Goal: Task Accomplishment & Management: Use online tool/utility

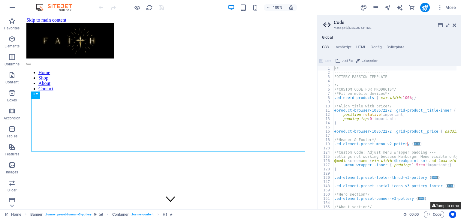
click at [443, 204] on button "Jump to error" at bounding box center [445, 206] width 31 height 8
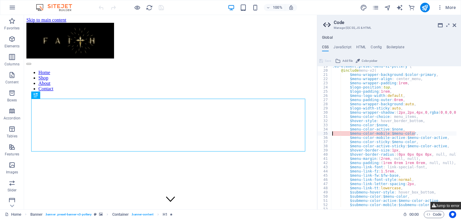
click at [443, 204] on button "Jump to error" at bounding box center [445, 206] width 31 height 8
click at [416, 132] on div ".ed-element.preset-menu-v2-pottery { @include menu-v2 ( $menu-wrapper-backgroun…" at bounding box center [416, 137] width 170 height 147
type textarea "$"
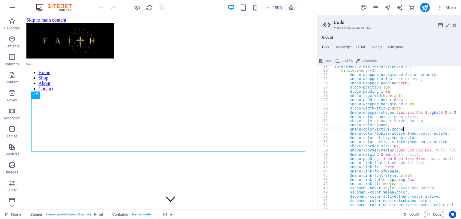
type textarea "$menu-color-active: $none,"
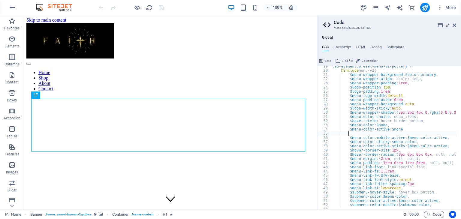
type textarea "\"
type textarea "$menu-color-active: $none,"
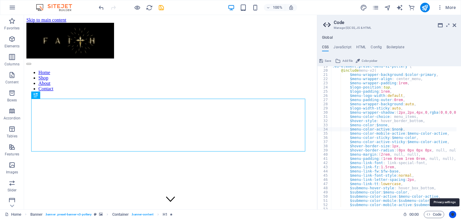
click at [450, 215] on button "Usercentrics" at bounding box center [452, 214] width 7 height 7
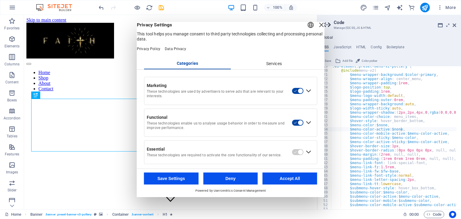
click at [305, 157] on div "Expand Essential" at bounding box center [309, 152] width 10 height 10
click at [298, 178] on button "Accept All" at bounding box center [290, 179] width 55 height 12
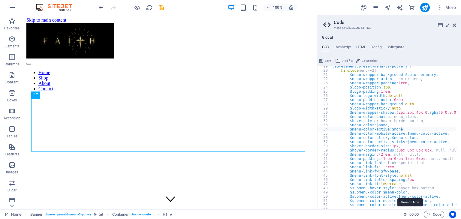
click at [404, 215] on icon at bounding box center [405, 214] width 4 height 4
click at [411, 215] on span "00 : 00" at bounding box center [413, 214] width 9 height 7
click at [427, 213] on icon "button" at bounding box center [428, 214] width 4 height 4
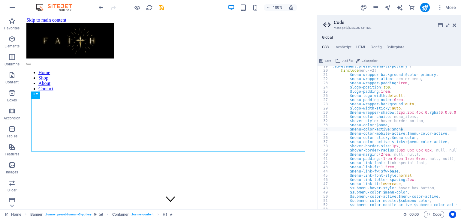
click at [452, 25] on header "Code Manage (S)CSS, JS & HTML" at bounding box center [389, 23] width 133 height 16
click at [453, 25] on icon at bounding box center [455, 25] width 4 height 5
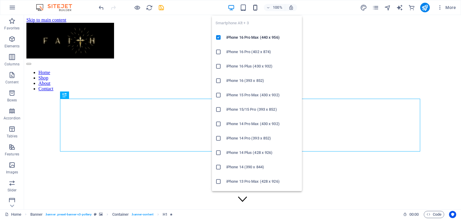
click at [256, 8] on icon "button" at bounding box center [255, 7] width 7 height 7
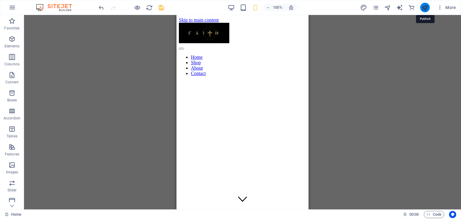
click at [423, 5] on icon "publish" at bounding box center [424, 7] width 7 height 7
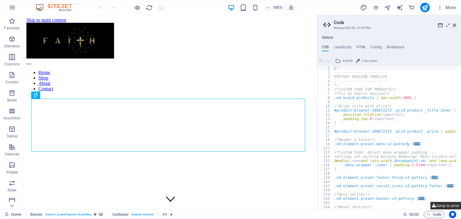
click at [443, 206] on button "Jump to error" at bounding box center [445, 206] width 31 height 8
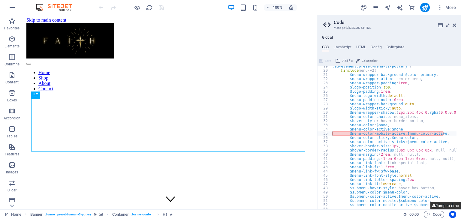
click at [443, 206] on button "Jump to error" at bounding box center [445, 206] width 31 height 8
click at [444, 133] on div ".ed-element.preset-menu-v2-pottery { @include menu-v2 ( $menu-wrapper-backgroun…" at bounding box center [416, 137] width 170 height 147
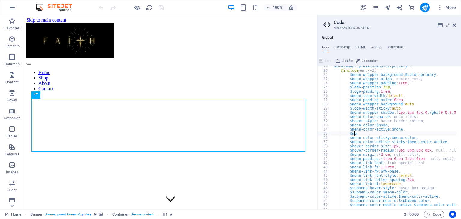
type textarea "$"
type textarea "$menu-color-active: $none,"
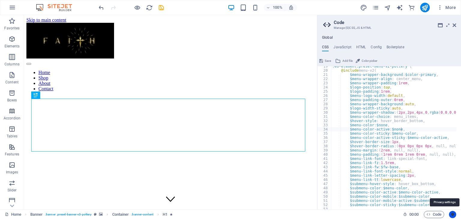
click at [453, 216] on icon "Usercentrics" at bounding box center [452, 214] width 4 height 4
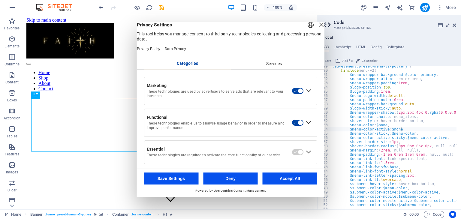
click at [301, 181] on button "Accept All" at bounding box center [290, 179] width 55 height 12
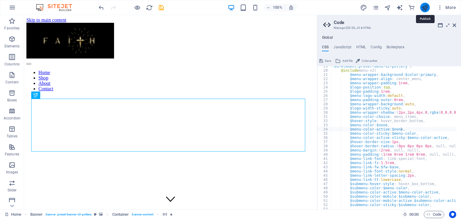
click at [426, 11] on icon "publish" at bounding box center [424, 7] width 7 height 7
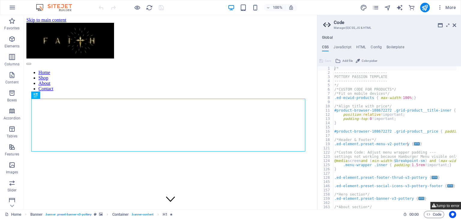
click at [437, 204] on button "Jump to error" at bounding box center [445, 206] width 31 height 8
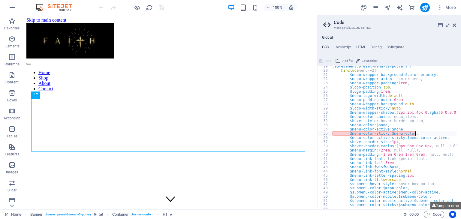
click at [419, 133] on div ".ed-element.preset-menu-v2-pottery { @include menu-v2 ( $menu-wrapper-backgroun…" at bounding box center [416, 137] width 170 height 147
type textarea "$"
type textarea "$menu-color-active: $none,"
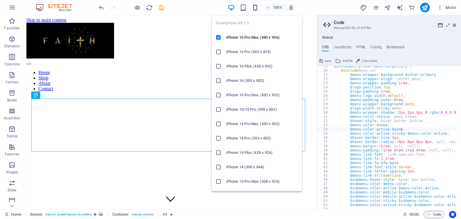
click at [252, 7] on icon "button" at bounding box center [255, 7] width 7 height 7
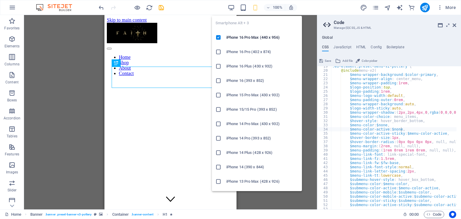
click at [252, 7] on icon "button" at bounding box center [255, 7] width 7 height 7
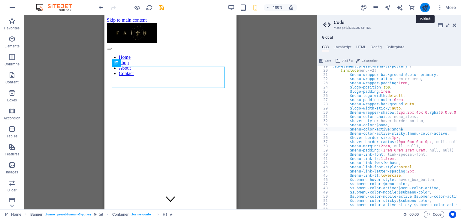
click at [426, 8] on icon "publish" at bounding box center [424, 7] width 7 height 7
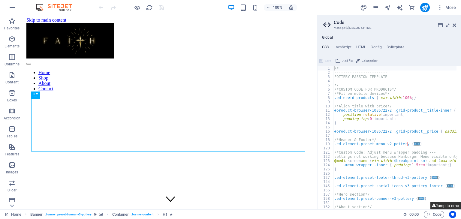
click at [441, 204] on button "Jump to error" at bounding box center [445, 206] width 31 height 8
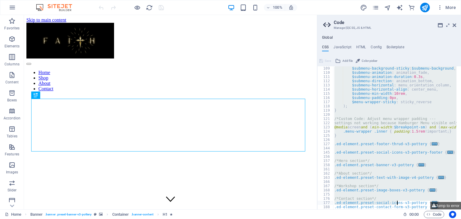
scroll to position [567, 0]
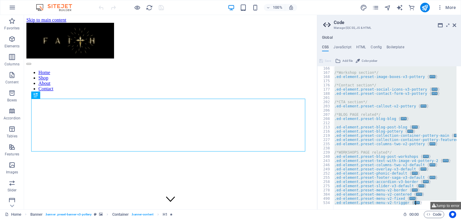
drag, startPoint x: 331, startPoint y: 67, endPoint x: 424, endPoint y: 203, distance: 164.6
click at [424, 203] on div "/*Workshop section*/ .ed-element.preset-image-boxes-v3-pottery { ... } /*Contac…" at bounding box center [418, 139] width 170 height 147
type textarea "); }"
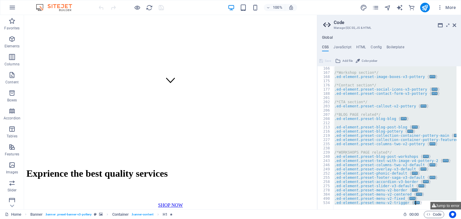
scroll to position [47, 0]
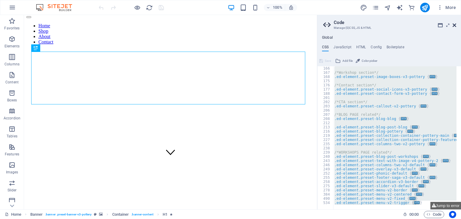
click at [454, 26] on icon at bounding box center [455, 25] width 4 height 5
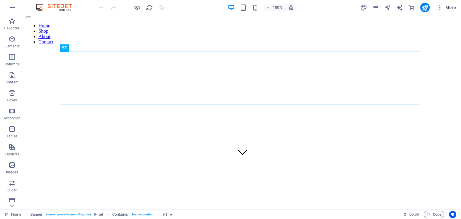
click at [441, 8] on icon "button" at bounding box center [440, 8] width 6 height 6
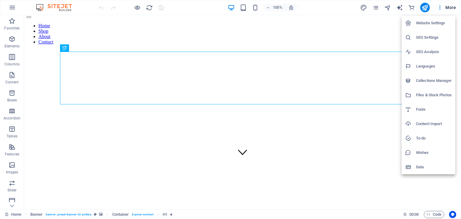
click at [458, 71] on div at bounding box center [230, 109] width 461 height 219
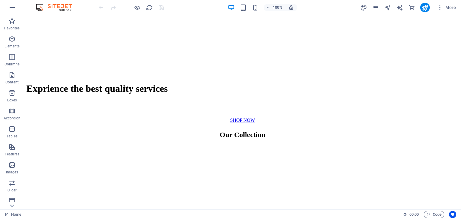
scroll to position [196, 0]
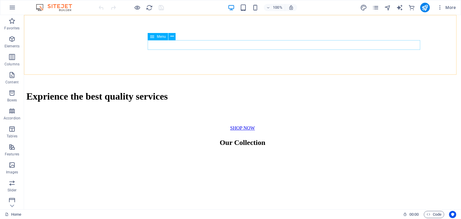
click at [8, 23] on icon at bounding box center [12, 18] width 8 height 8
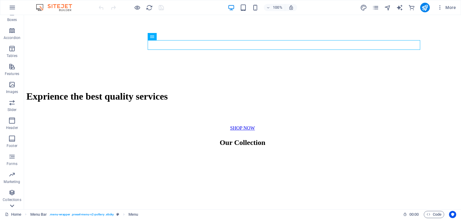
scroll to position [94, 0]
click at [8, 23] on icon at bounding box center [12, 18] width 8 height 8
click at [8, 206] on div "Favorites Elements Columns Content Boxes Accordion Tables Features Images Slide…" at bounding box center [12, 112] width 24 height 194
click at [8, 206] on p "Commerce" at bounding box center [12, 204] width 18 height 5
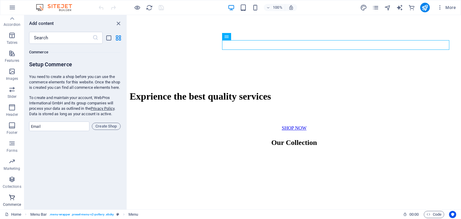
scroll to position [5783, 0]
click at [69, 128] on input "email" at bounding box center [59, 127] width 60 height 10
type input "[EMAIL_ADDRESS][DOMAIN_NAME]"
click at [112, 130] on span "Create Shop" at bounding box center [106, 126] width 23 height 7
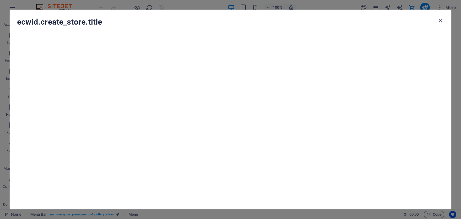
click at [440, 19] on icon "button" at bounding box center [440, 20] width 7 height 7
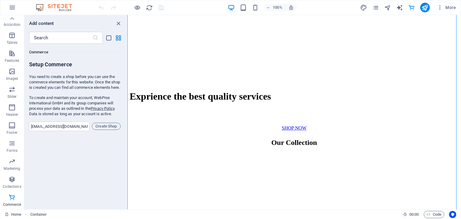
drag, startPoint x: 455, startPoint y: 86, endPoint x: 459, endPoint y: 108, distance: 22.5
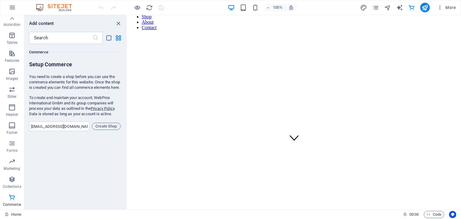
scroll to position [0, 0]
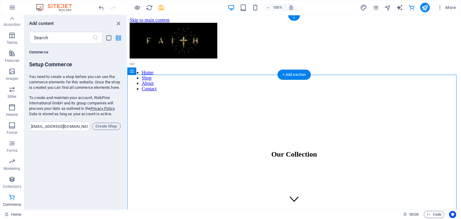
click at [367, 70] on nav "Home Shop About Contact" at bounding box center [294, 81] width 329 height 22
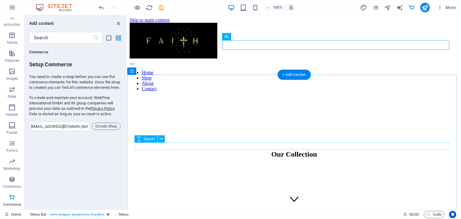
click at [281, 164] on div at bounding box center [294, 167] width 314 height 7
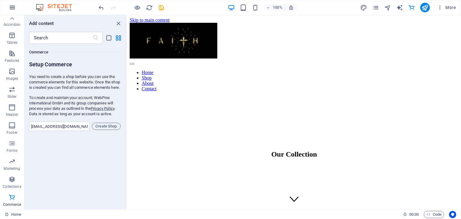
click at [11, 10] on icon "button" at bounding box center [12, 7] width 7 height 7
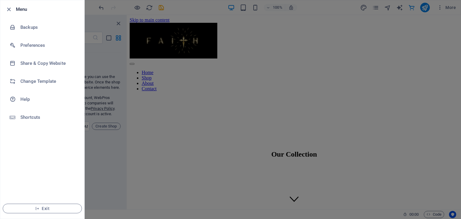
click at [101, 9] on div at bounding box center [230, 109] width 461 height 219
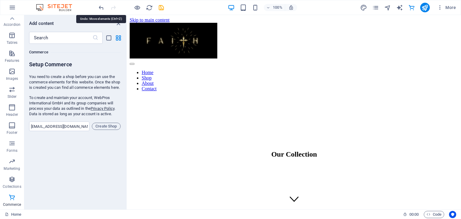
click at [101, 9] on icon "undo" at bounding box center [101, 7] width 7 height 7
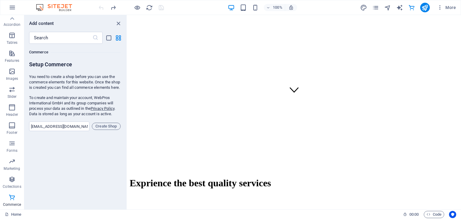
scroll to position [179, 0]
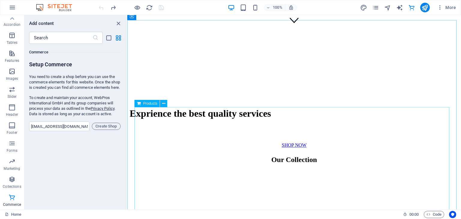
click at [147, 105] on span "Products" at bounding box center [150, 104] width 14 height 4
click at [163, 105] on icon at bounding box center [163, 104] width 3 height 6
click at [103, 165] on div "Favorites 1 Star Headline 1 Star Container Elements 1 Star Headline 1 Star Text…" at bounding box center [75, 124] width 102 height 161
click at [17, 114] on p "Header" at bounding box center [12, 114] width 12 height 5
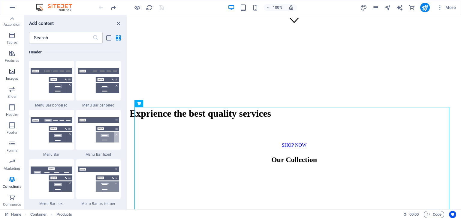
click at [6, 80] on p "Images" at bounding box center [12, 78] width 12 height 5
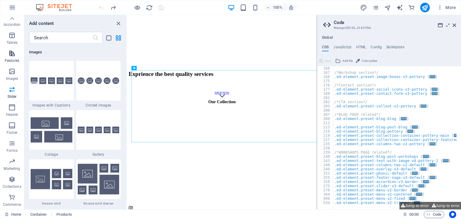
scroll to position [147, 0]
click at [9, 62] on p "Features" at bounding box center [12, 60] width 14 height 5
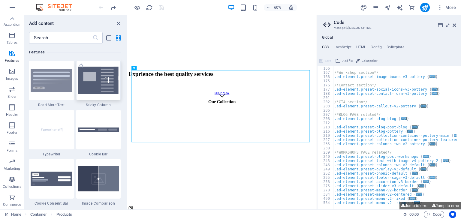
scroll to position [2339, 0]
click at [149, 69] on icon at bounding box center [149, 68] width 2 height 4
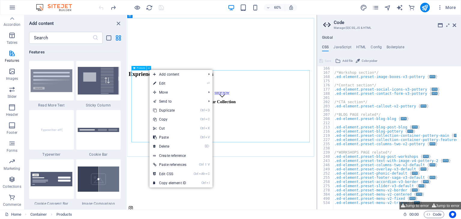
click at [142, 68] on span "Products" at bounding box center [141, 68] width 8 height 2
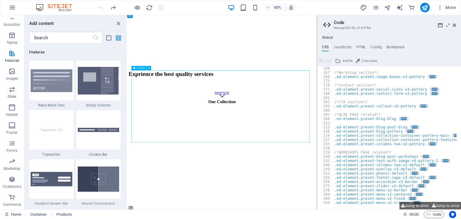
click at [140, 69] on div "Products" at bounding box center [138, 68] width 15 height 4
click at [140, 69] on span "Products" at bounding box center [141, 68] width 8 height 2
click at [374, 9] on icon "pages" at bounding box center [375, 7] width 7 height 7
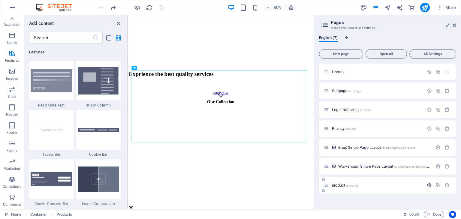
click at [427, 183] on icon "button" at bounding box center [429, 185] width 5 height 5
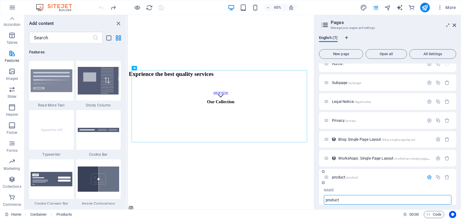
click at [328, 179] on icon at bounding box center [326, 177] width 5 height 5
drag, startPoint x: 456, startPoint y: 108, endPoint x: 456, endPoint y: 117, distance: 8.7
click at [456, 117] on div "English (7) New page Open all All Settings Home / Subpage /subpage Legal Notice…" at bounding box center [387, 120] width 147 height 179
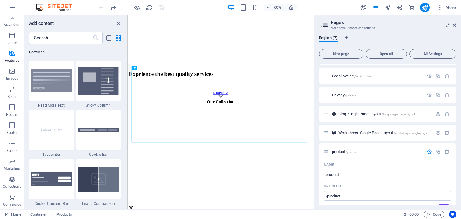
scroll to position [36, 0]
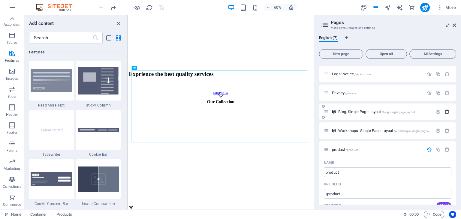
click at [445, 111] on icon "button" at bounding box center [446, 111] width 5 height 5
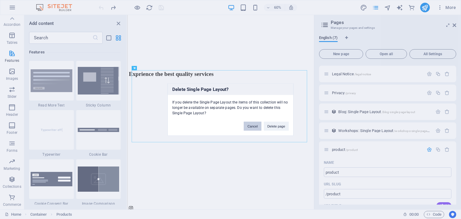
click at [249, 126] on button "Cancel" at bounding box center [252, 126] width 17 height 9
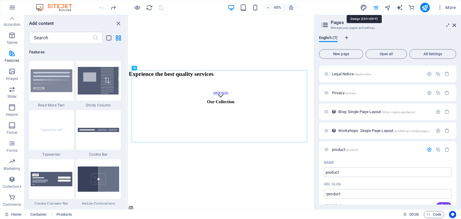
click at [365, 6] on icon "design" at bounding box center [363, 7] width 7 height 7
select select "px"
select select "300"
select select "px"
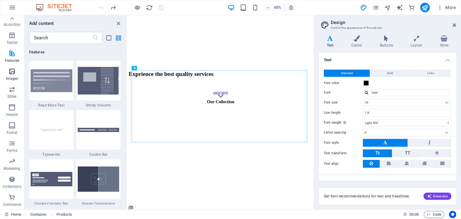
click at [12, 76] on span "Images" at bounding box center [12, 75] width 24 height 14
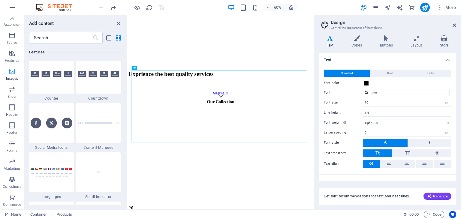
scroll to position [3043, 0]
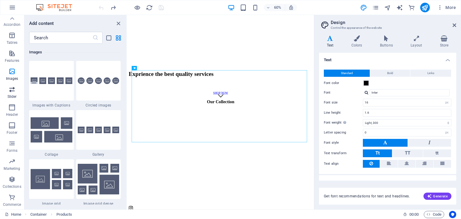
click at [11, 89] on icon "button" at bounding box center [11, 89] width 7 height 7
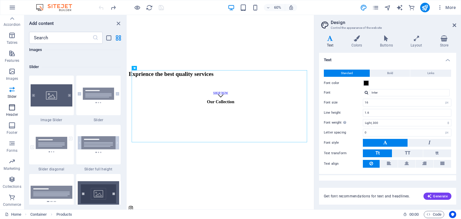
scroll to position [3402, 0]
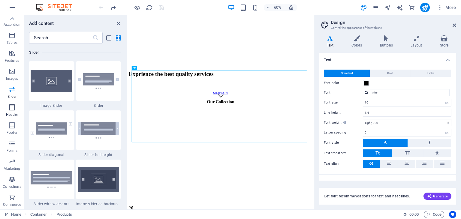
click at [13, 103] on button "Header" at bounding box center [12, 110] width 24 height 18
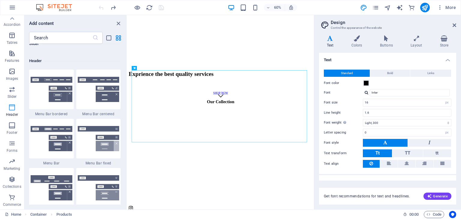
scroll to position [3613, 0]
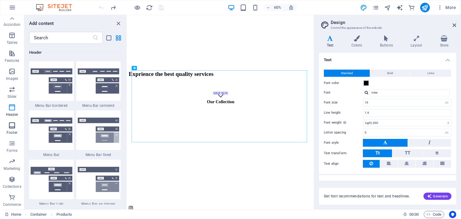
click at [15, 124] on icon "button" at bounding box center [11, 125] width 7 height 7
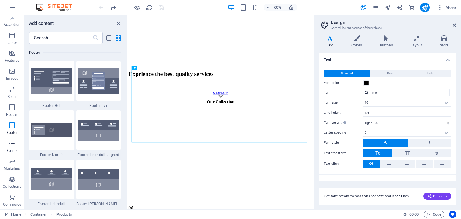
click at [13, 143] on icon "button" at bounding box center [11, 143] width 7 height 7
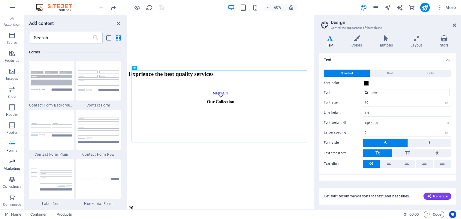
click at [14, 159] on icon "button" at bounding box center [11, 161] width 7 height 7
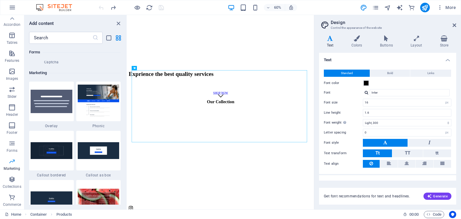
scroll to position [4888, 0]
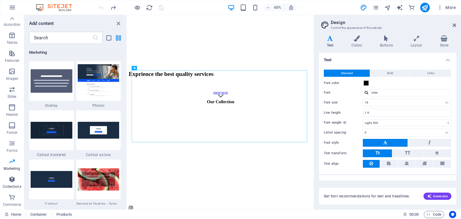
click at [13, 174] on button "Collections" at bounding box center [12, 182] width 24 height 18
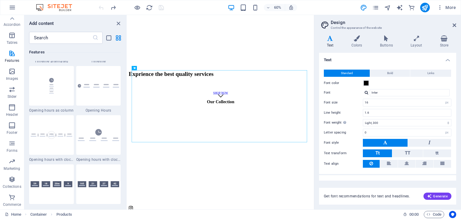
scroll to position [2571, 0]
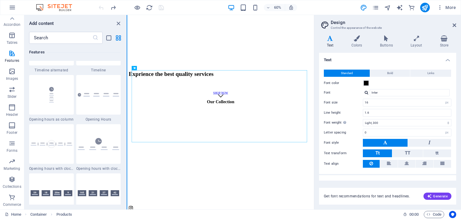
click at [127, 114] on div "Favorites Elements Columns Content Boxes Accordion Tables Features Images Slide…" at bounding box center [63, 112] width 127 height 194
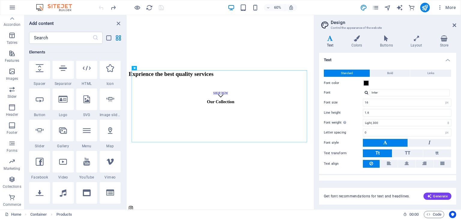
scroll to position [126, 0]
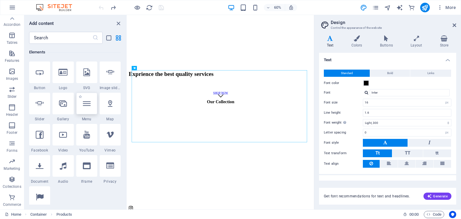
click at [86, 102] on icon at bounding box center [87, 104] width 8 height 8
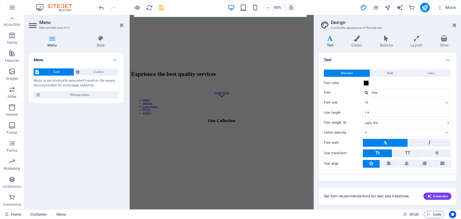
scroll to position [267, 0]
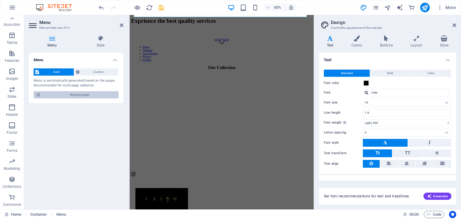
click at [75, 95] on span "Manage pages" at bounding box center [80, 94] width 74 height 7
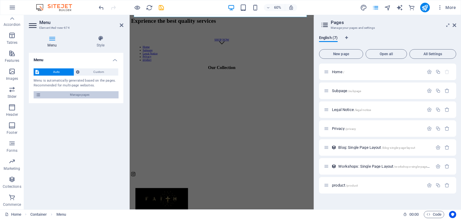
click at [75, 95] on span "Manage pages" at bounding box center [80, 94] width 74 height 7
click at [89, 74] on span "Custom" at bounding box center [98, 71] width 35 height 7
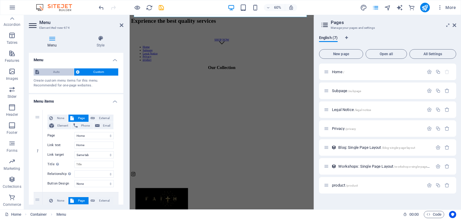
click at [55, 71] on span "Auto" at bounding box center [56, 71] width 31 height 7
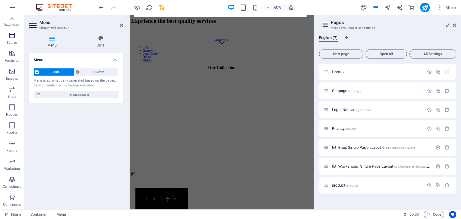
click at [18, 41] on span "Tables" at bounding box center [12, 39] width 24 height 14
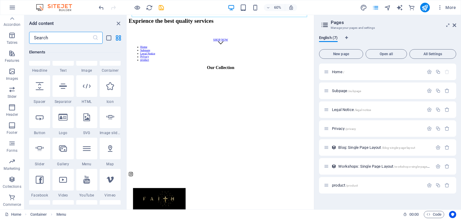
scroll to position [108, 0]
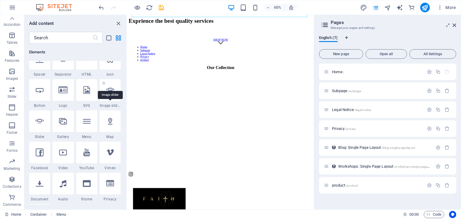
click at [110, 105] on span "Image slider" at bounding box center [110, 105] width 21 height 5
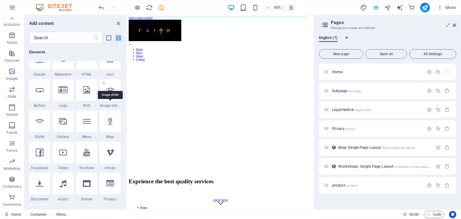
select select "ms"
select select "s"
select select "progressive"
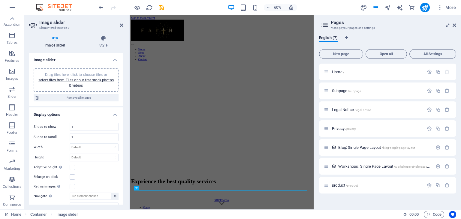
click at [122, 108] on div "Image slider Drag files here, click to choose files or select files from Files …" at bounding box center [76, 129] width 95 height 152
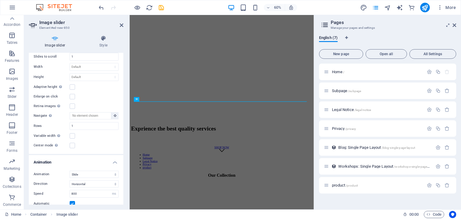
scroll to position [89, 0]
click at [150, 98] on button at bounding box center [148, 98] width 4 height 4
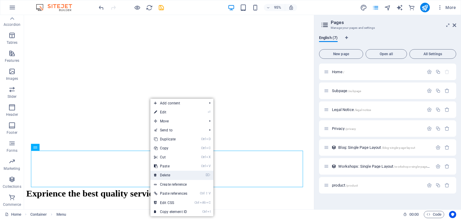
click at [161, 178] on link "⌦ Delete" at bounding box center [170, 175] width 41 height 9
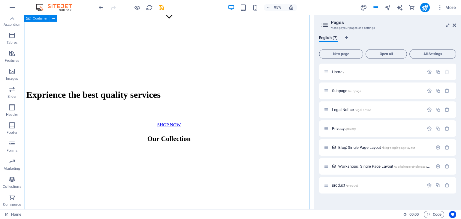
scroll to position [194, 0]
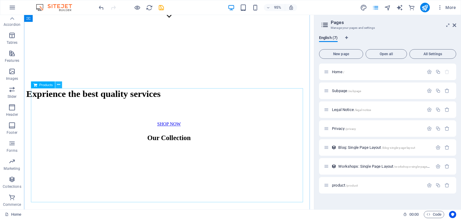
click at [56, 84] on button at bounding box center [58, 84] width 7 height 7
click at [58, 85] on icon at bounding box center [58, 85] width 3 height 6
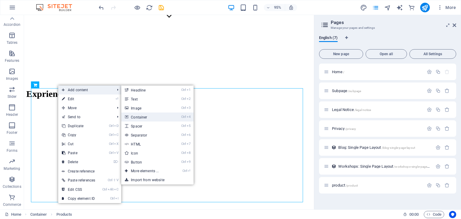
click at [136, 115] on link "Ctrl 4 Container" at bounding box center [146, 117] width 50 height 9
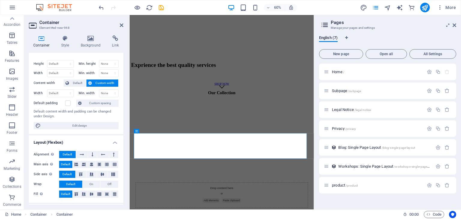
scroll to position [0, 0]
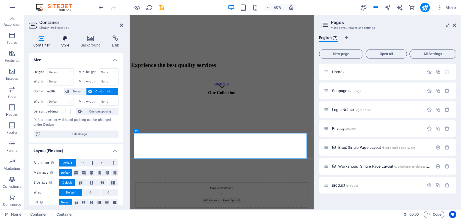
click at [66, 40] on icon at bounding box center [65, 38] width 17 height 6
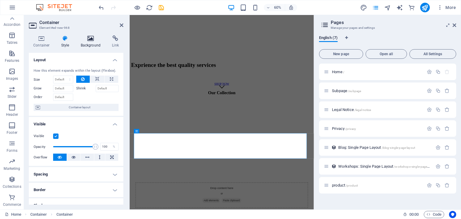
click at [83, 39] on icon at bounding box center [90, 38] width 29 height 6
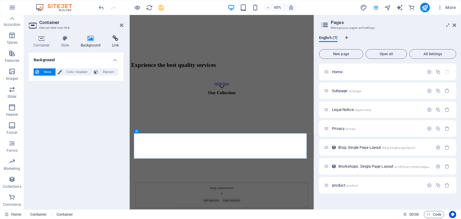
click at [112, 40] on icon at bounding box center [115, 38] width 16 height 6
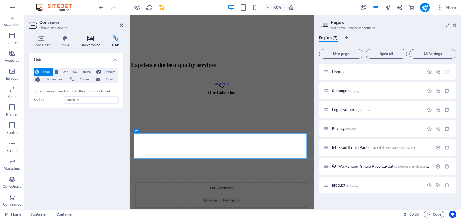
click at [97, 39] on icon at bounding box center [90, 38] width 29 height 6
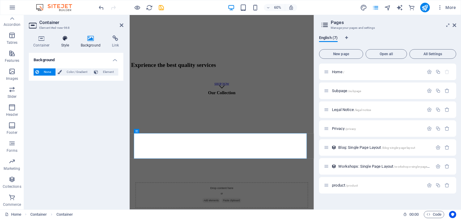
click at [68, 37] on icon at bounding box center [65, 38] width 17 height 6
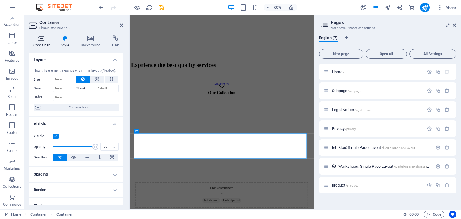
click at [40, 42] on h4 "Container" at bounding box center [43, 41] width 28 height 13
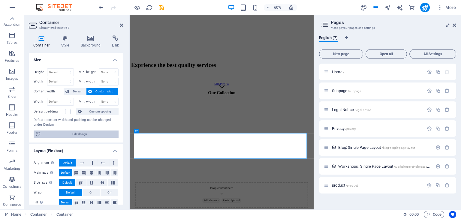
click at [84, 134] on span "Edit design" at bounding box center [80, 134] width 74 height 7
select select "rem"
select select "px"
select select "400"
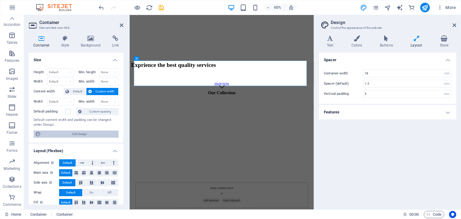
scroll to position [315, 0]
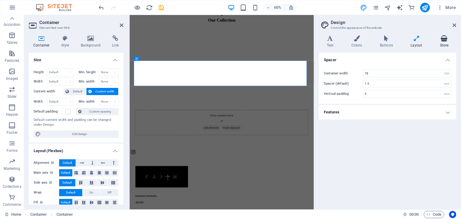
click at [442, 44] on h4 "Store" at bounding box center [444, 41] width 24 height 13
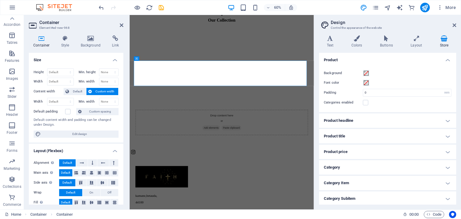
click at [446, 151] on h4 "Product price" at bounding box center [387, 152] width 137 height 14
click at [456, 136] on div "Variants Text Colors Buttons Layout Store Text Standard Bold Links Font color F…" at bounding box center [387, 120] width 147 height 179
click at [444, 121] on h4 "Product headline" at bounding box center [387, 120] width 137 height 14
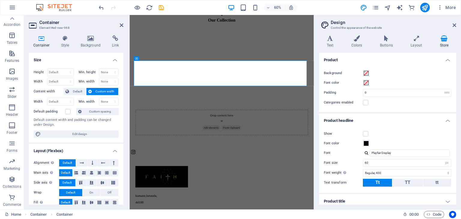
click at [455, 127] on div "Variants Text Colors Buttons Layout Store Text Standard Bold Links Font color F…" at bounding box center [387, 120] width 147 height 179
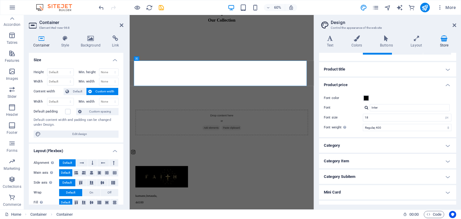
scroll to position [130, 0]
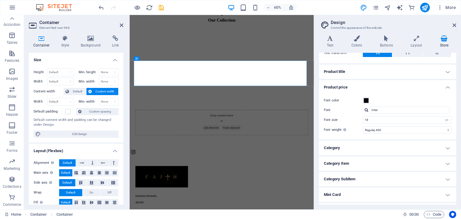
click at [445, 194] on h4 "Mini Card" at bounding box center [387, 195] width 137 height 14
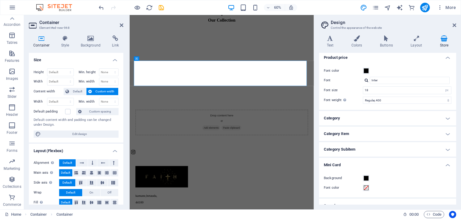
scroll to position [157, 0]
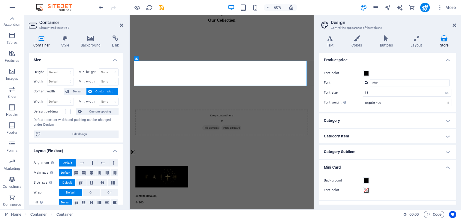
click at [444, 149] on h4 "Category Subitem" at bounding box center [387, 152] width 137 height 14
click at [447, 135] on h4 "Category Item" at bounding box center [387, 136] width 137 height 14
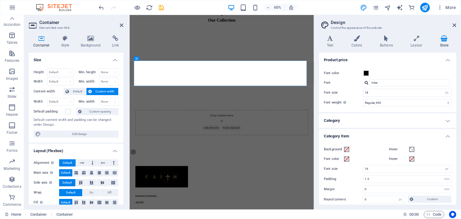
click at [446, 120] on h4 "Category" at bounding box center [387, 120] width 137 height 14
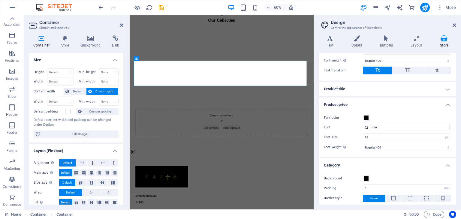
scroll to position [111, 0]
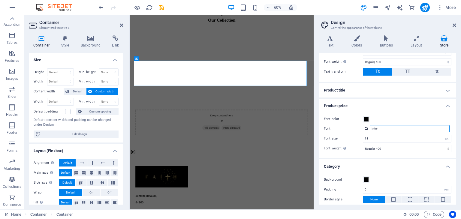
click at [386, 129] on input "Inter" at bounding box center [410, 128] width 80 height 7
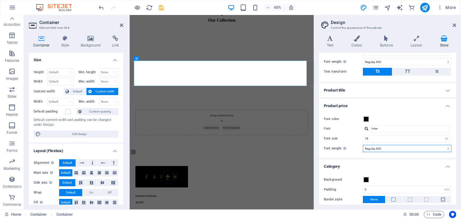
click at [388, 149] on select "Thin, 100 Extra-light, 200 Light, 300 Regular, 400 Medium, 500 Semi-bold, 600 B…" at bounding box center [407, 148] width 89 height 7
click at [446, 93] on h4 "Product title" at bounding box center [387, 90] width 137 height 14
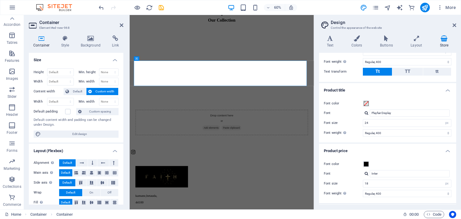
click at [446, 94] on div "Font color Font Playfair Display Font size 24 rem px em % Font weight To displa…" at bounding box center [388, 118] width 140 height 49
drag, startPoint x: 455, startPoint y: 119, endPoint x: 455, endPoint y: 116, distance: 3.6
click at [455, 116] on div "Product Background Font color Padding 0 rem px Categories enabled Product headl…" at bounding box center [387, 129] width 137 height 152
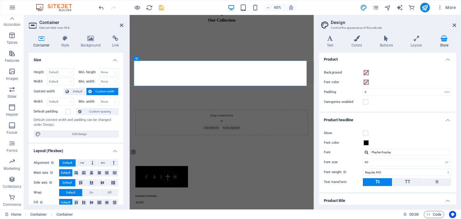
scroll to position [0, 0]
click at [380, 44] on h4 "Buttons" at bounding box center [387, 41] width 31 height 13
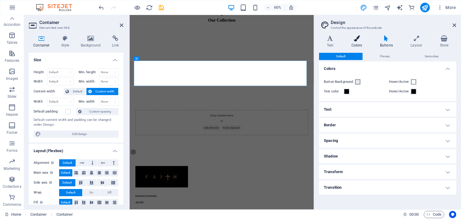
click at [359, 46] on h4 "Colors" at bounding box center [358, 41] width 29 height 13
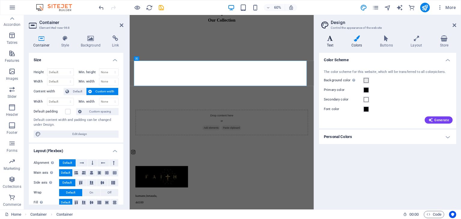
click at [333, 42] on h4 "Text" at bounding box center [331, 41] width 25 height 13
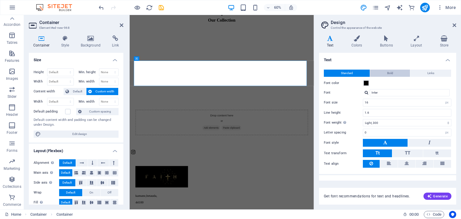
click at [383, 74] on button "Bold" at bounding box center [390, 73] width 40 height 7
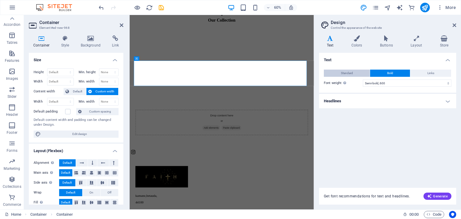
click at [349, 76] on span "Standard" at bounding box center [347, 73] width 12 height 7
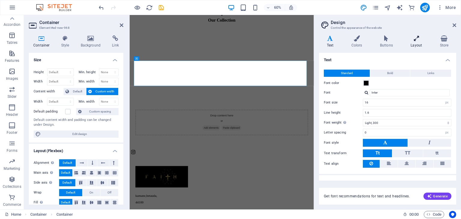
click at [416, 40] on icon at bounding box center [416, 38] width 27 height 6
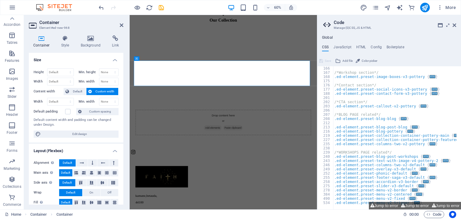
scroll to position [147, 0]
click at [77, 93] on span "Default" at bounding box center [78, 91] width 14 height 7
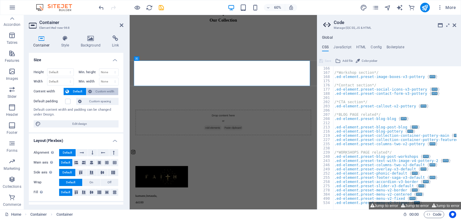
click at [95, 91] on span "Custom width" at bounding box center [105, 91] width 23 height 7
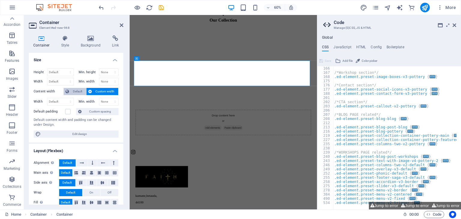
click at [72, 89] on span "Default" at bounding box center [78, 91] width 14 height 7
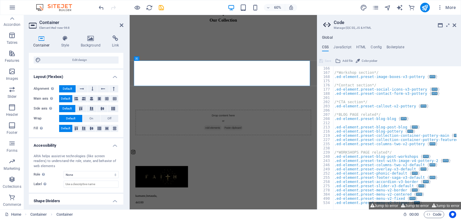
scroll to position [0, 0]
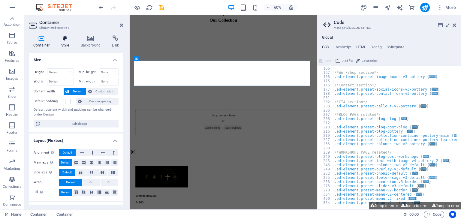
click at [69, 48] on h4 "Style" at bounding box center [67, 41] width 20 height 13
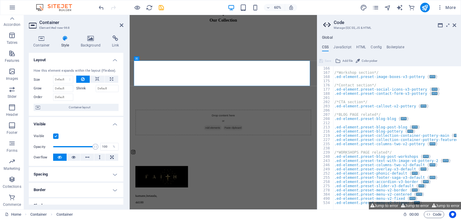
click at [121, 105] on div "How this element expands within the layout (Flexbox). Size Default auto px % 1/…" at bounding box center [76, 90] width 95 height 53
drag, startPoint x: 121, startPoint y: 105, endPoint x: 123, endPoint y: 107, distance: 3.2
click at [123, 107] on div "Container Style Background Link Size Height Default px rem % vh vw Min. height …" at bounding box center [76, 120] width 104 height 179
drag, startPoint x: 123, startPoint y: 107, endPoint x: 123, endPoint y: 116, distance: 9.3
click at [123, 116] on div "Container Style Background Link Size Height Default px rem % vh vw Min. height …" at bounding box center [76, 120] width 104 height 179
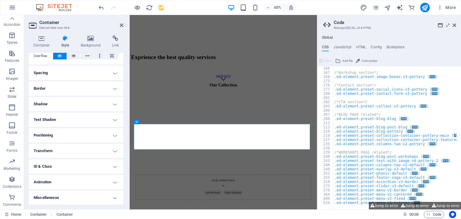
scroll to position [204, 0]
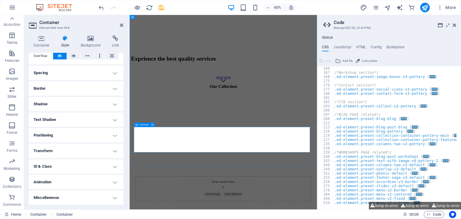
click at [153, 125] on icon at bounding box center [153, 125] width 2 height 4
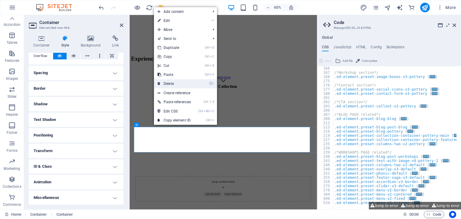
click at [173, 84] on link "⌦ Delete" at bounding box center [174, 83] width 41 height 9
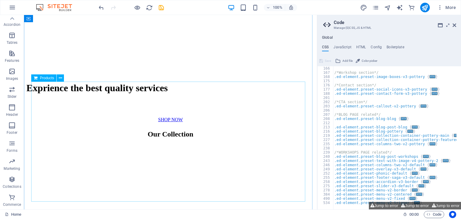
click at [49, 79] on span "Products" at bounding box center [47, 78] width 14 height 4
click at [60, 80] on icon at bounding box center [60, 78] width 3 height 6
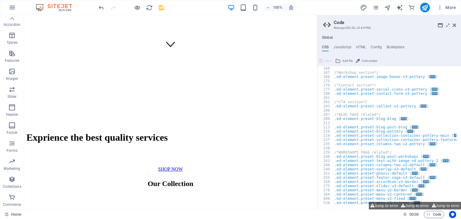
scroll to position [152, 0]
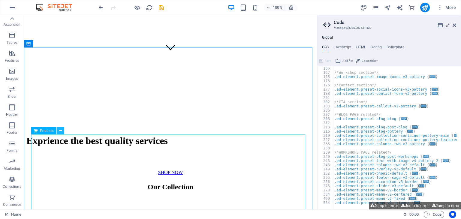
click at [59, 132] on icon at bounding box center [60, 131] width 3 height 6
click at [13, 9] on icon "button" at bounding box center [12, 7] width 7 height 7
